Goal: Navigation & Orientation: Find specific page/section

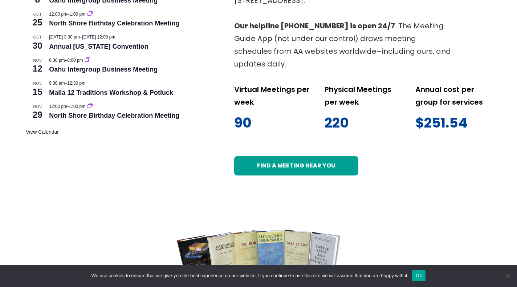
scroll to position [394, 0]
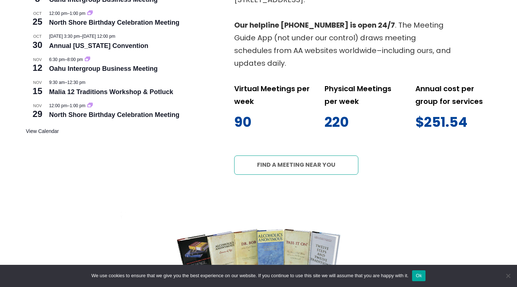
click at [298, 168] on link "Find a meeting near you" at bounding box center [296, 164] width 124 height 19
click at [298, 165] on link "Find a meeting near you" at bounding box center [296, 164] width 124 height 19
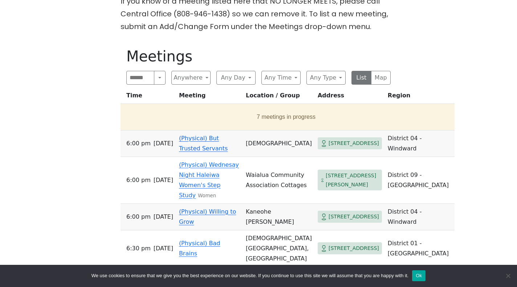
scroll to position [245, 0]
click at [200, 78] on button "Anywhere" at bounding box center [190, 77] width 39 height 14
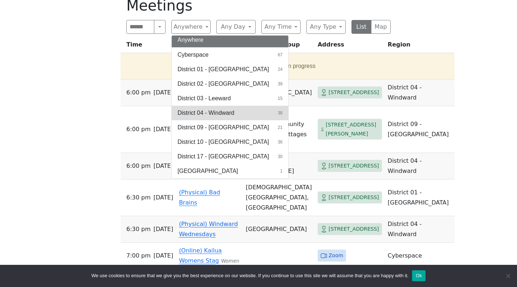
scroll to position [296, 0]
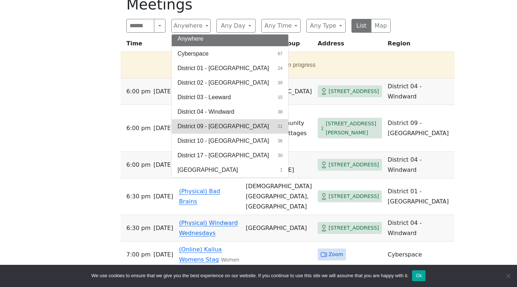
click at [232, 127] on span "District 09 - Central North Shore" at bounding box center [222, 126] width 91 height 9
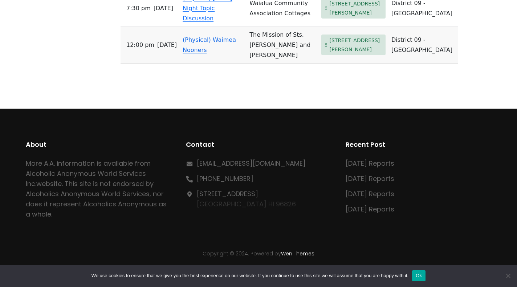
scroll to position [1223, 0]
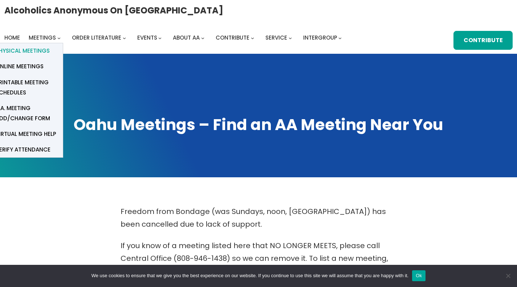
click at [50, 46] on span "Physical Meetings" at bounding box center [23, 51] width 54 height 10
